Goal: Transaction & Acquisition: Download file/media

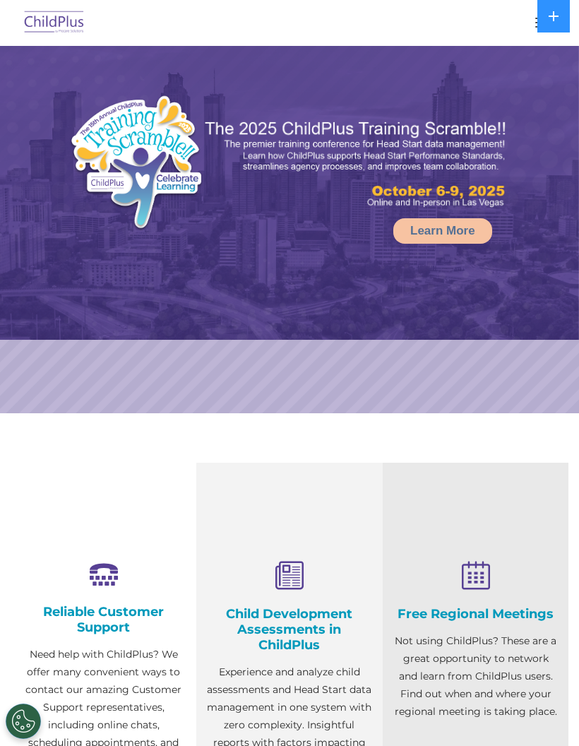
select select "MEDIUM"
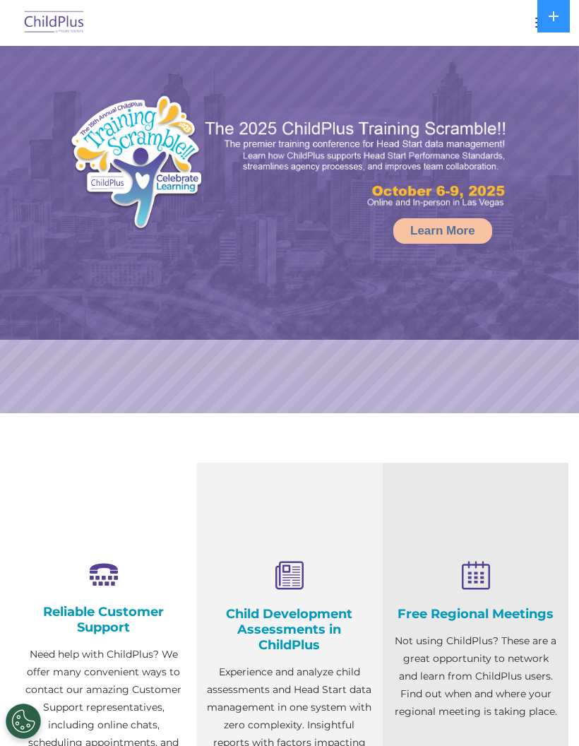
select select "MEDIUM"
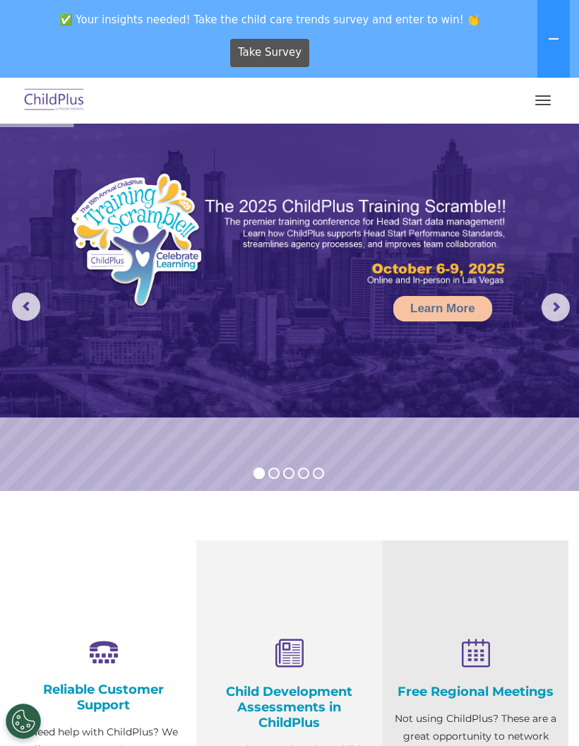
click at [543, 104] on span "button" at bounding box center [544, 104] width 16 height 1
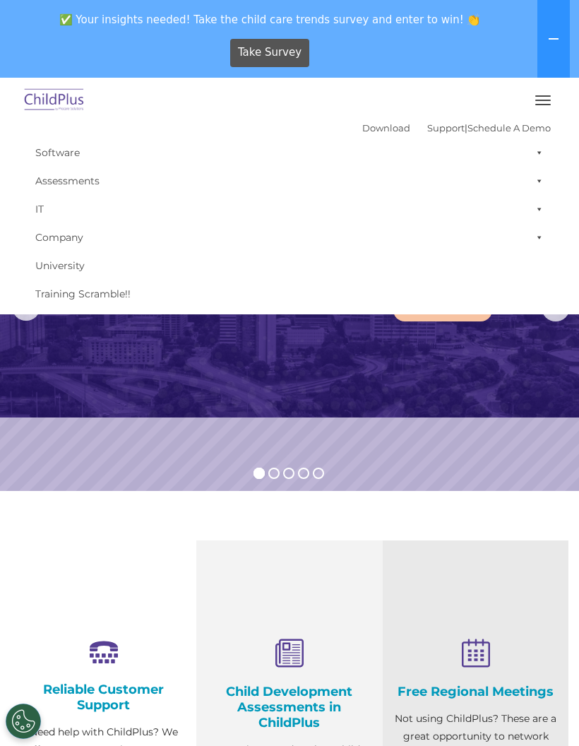
click at [363, 131] on link "Download" at bounding box center [387, 127] width 48 height 11
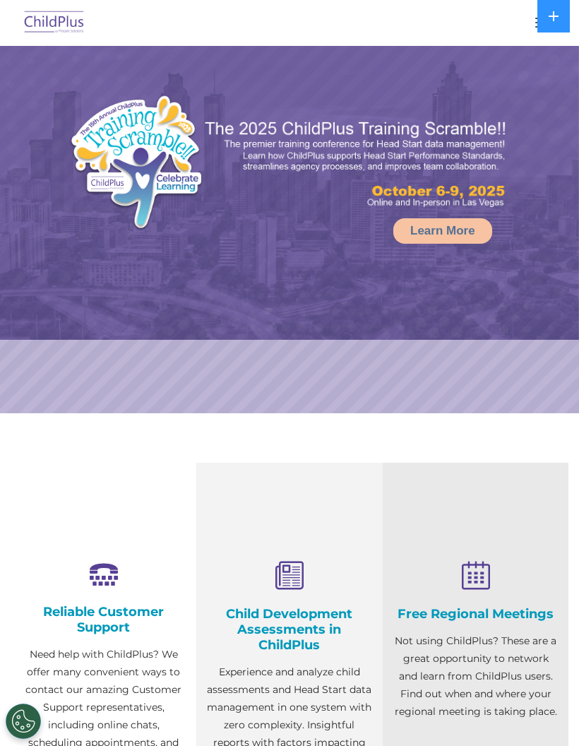
select select "MEDIUM"
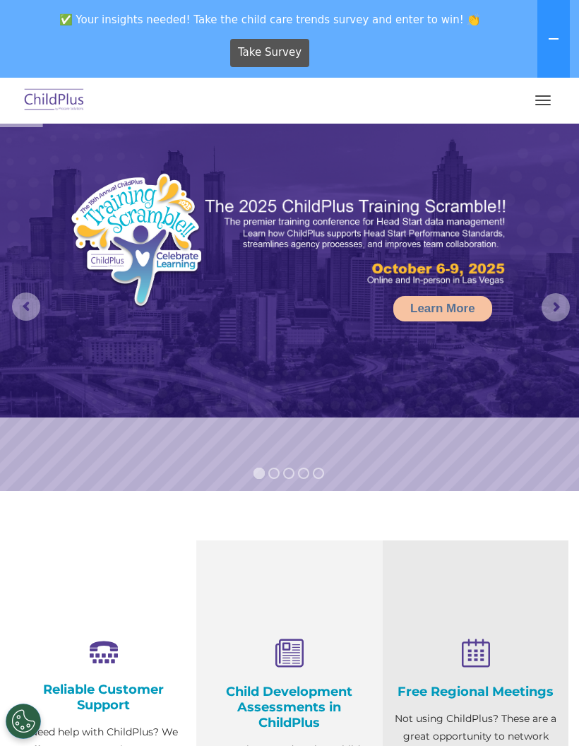
click at [545, 95] on button "button" at bounding box center [544, 100] width 30 height 23
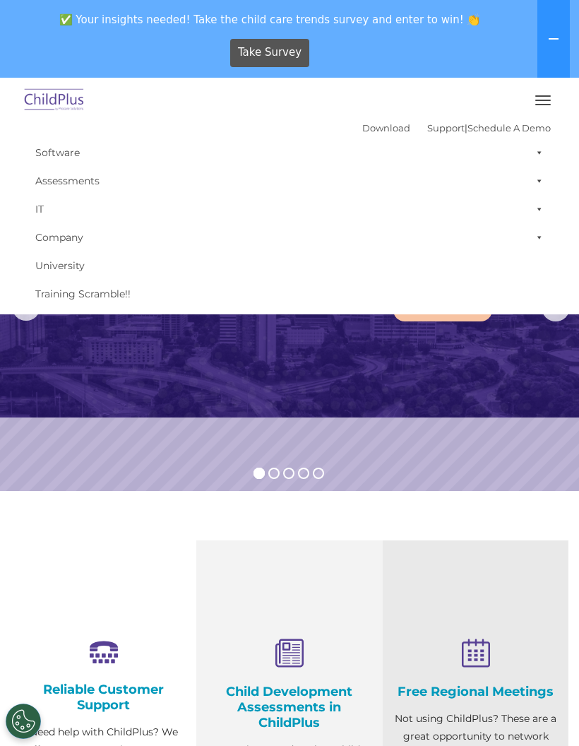
click at [363, 124] on link "Download" at bounding box center [387, 127] width 48 height 11
